Goal: Navigation & Orientation: Find specific page/section

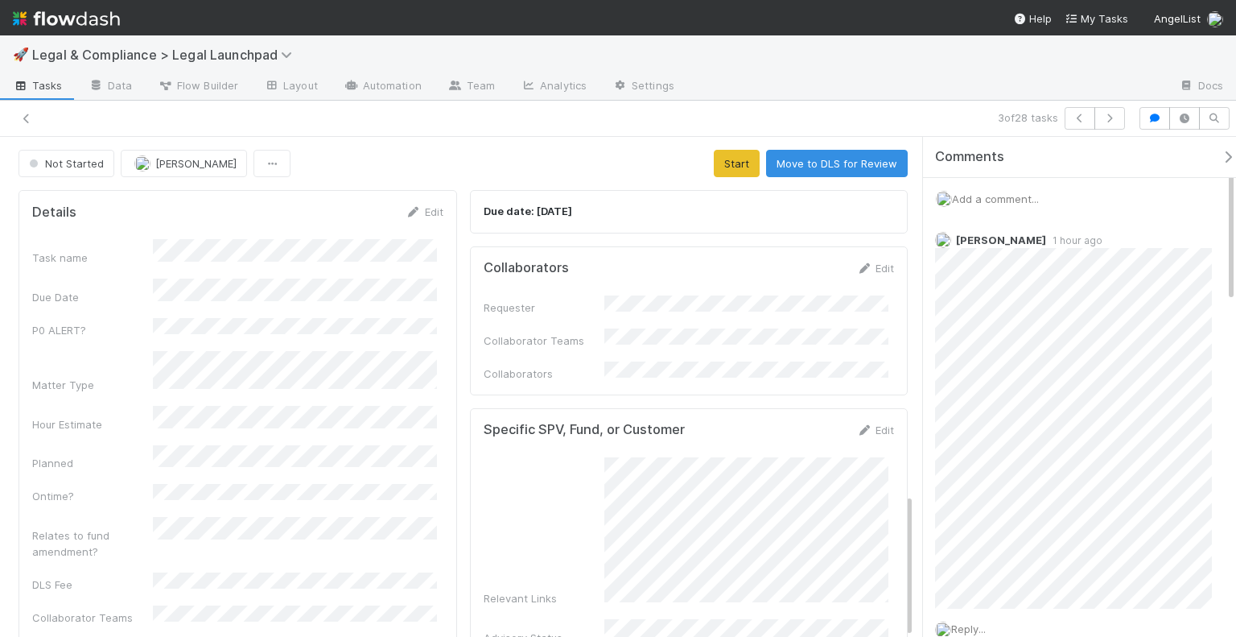
scroll to position [1236, 0]
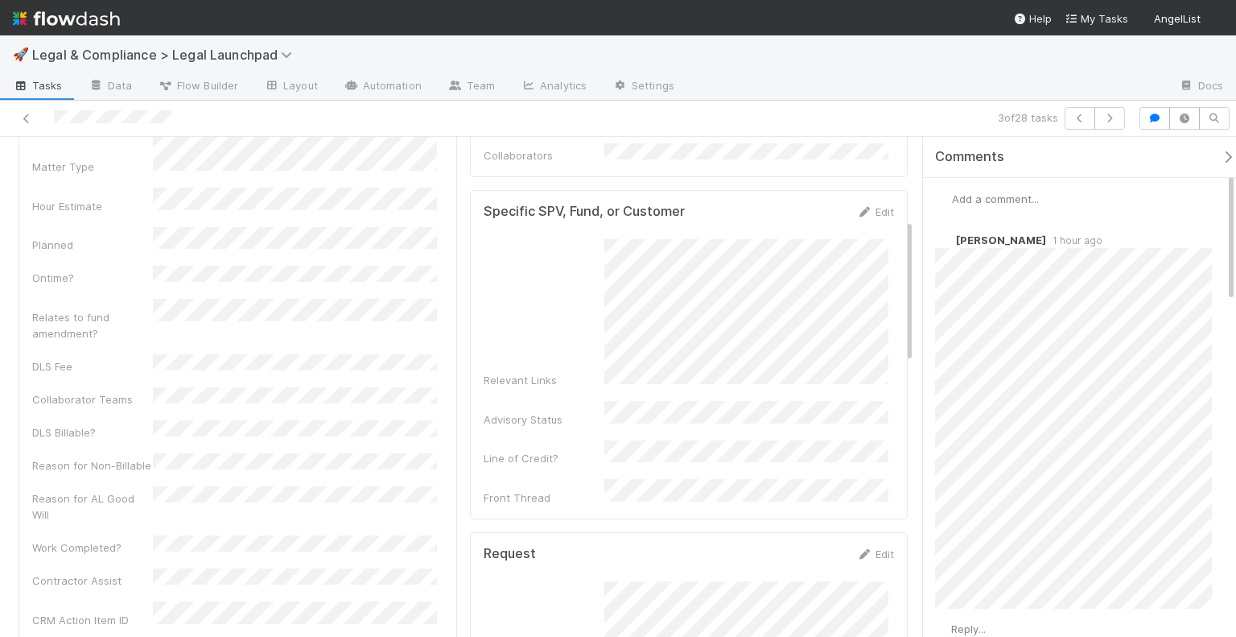
scroll to position [212, 0]
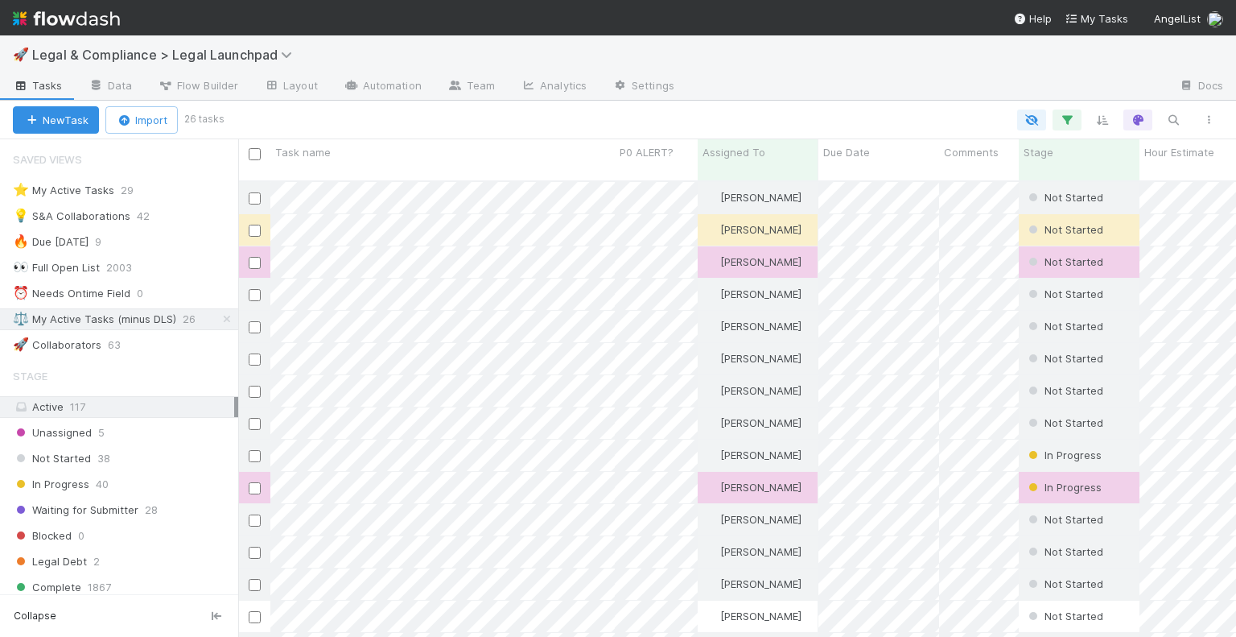
scroll to position [457, 985]
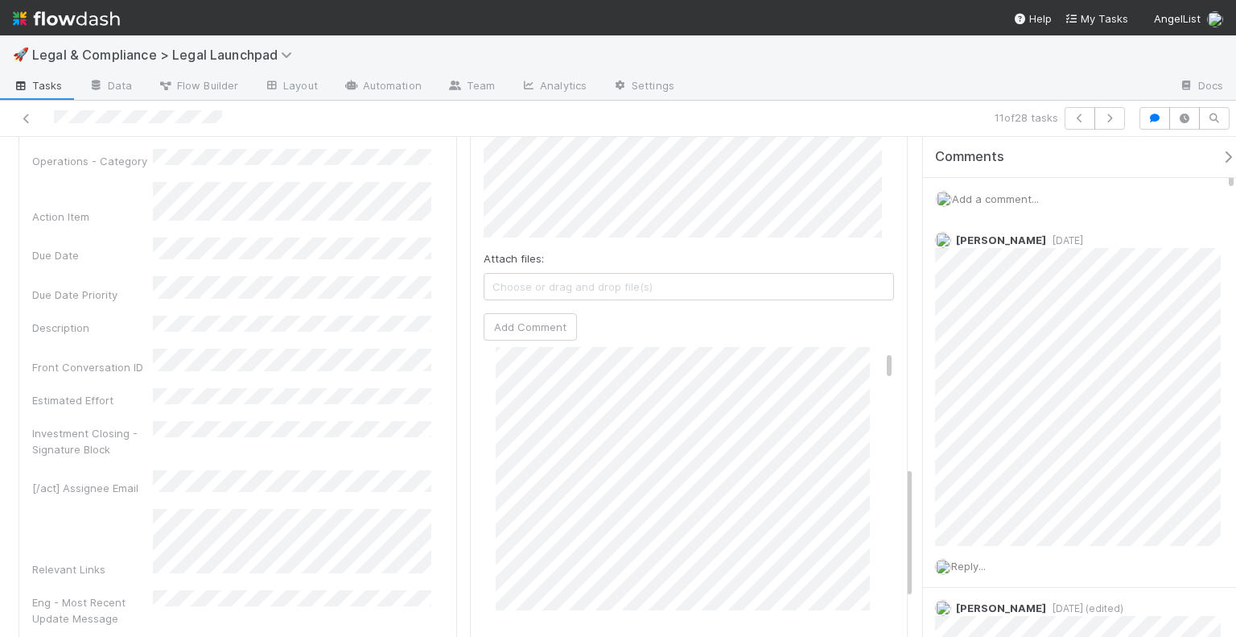
scroll to position [52, 0]
